Goal: Find specific page/section: Find specific page/section

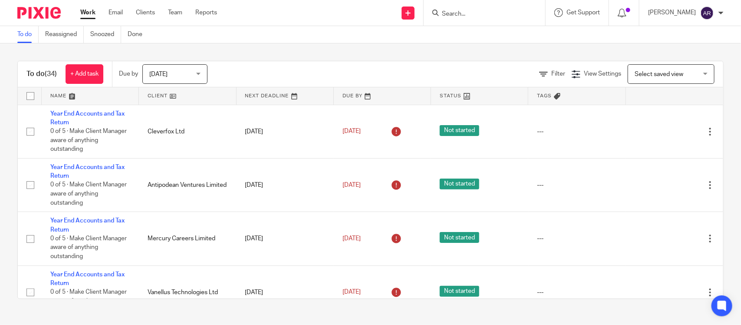
click at [441, 16] on input "Search" at bounding box center [480, 14] width 78 height 8
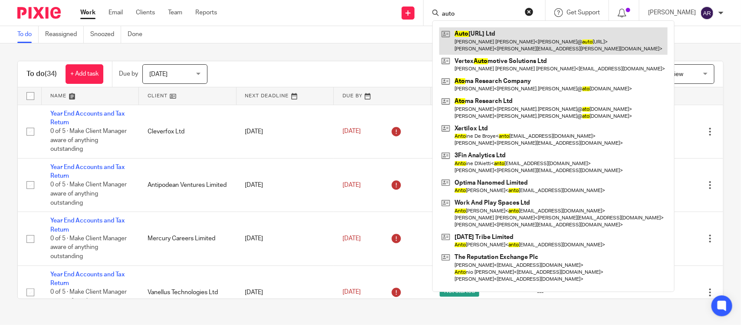
type input "auto"
click at [448, 38] on link at bounding box center [553, 40] width 228 height 27
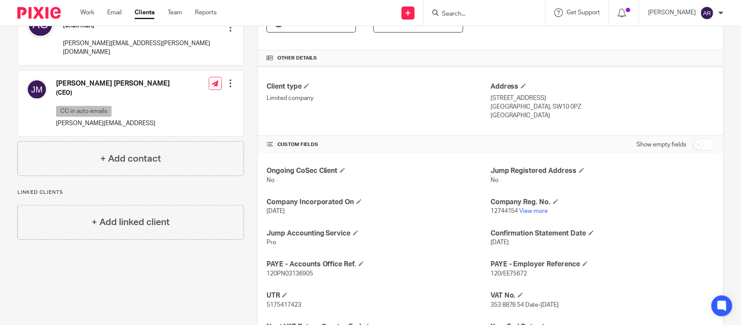
scroll to position [194, 0]
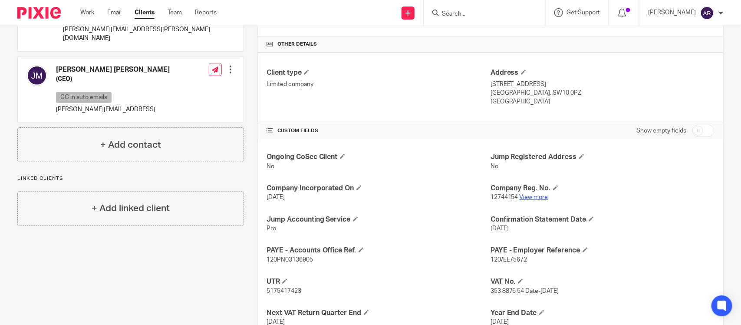
click at [539, 199] on link "View more" at bounding box center [534, 197] width 29 height 6
